Goal: Transaction & Acquisition: Download file/media

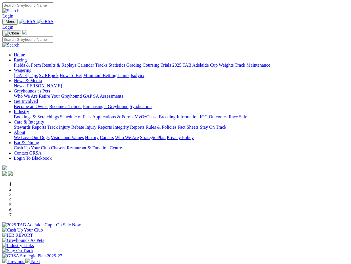
scroll to position [91, 0]
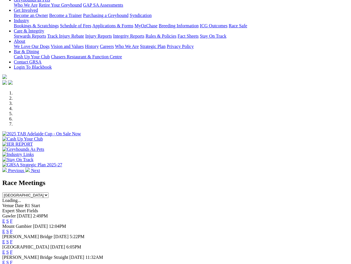
click at [13, 250] on link "F" at bounding box center [11, 252] width 3 height 5
click at [49, 192] on select "South Australia New South Wales Northern Territory Queensland Tasmania Victoria…" at bounding box center [25, 194] width 46 height 5
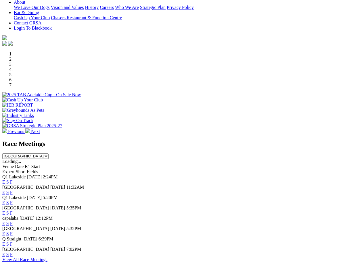
scroll to position [138, 0]
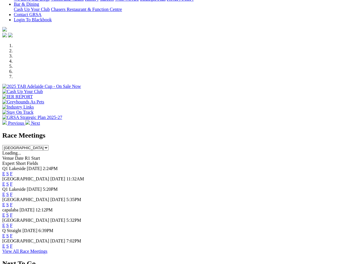
click at [13, 233] on link "F" at bounding box center [11, 235] width 3 height 5
click at [49, 145] on select "South Australia New South Wales Northern Territory Queensland Tasmania Victoria…" at bounding box center [25, 147] width 46 height 5
select select "SA"
click at [49, 145] on select "South Australia New South Wales Northern Territory Queensland Tasmania Victoria…" at bounding box center [25, 147] width 46 height 5
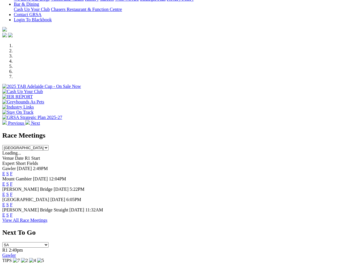
click at [13, 202] on link "F" at bounding box center [11, 204] width 3 height 5
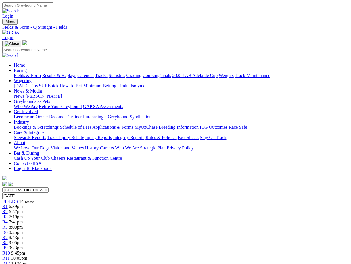
click at [259, 75] on link "CSV (Excel)" at bounding box center [259, 72] width 24 height 5
click at [255, 75] on link "CSV (Excel)" at bounding box center [259, 72] width 24 height 5
